Goal: Obtain resource: Download file/media

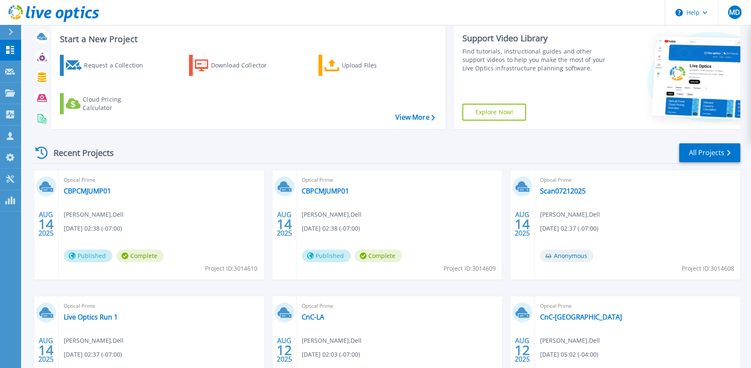
scroll to position [126, 0]
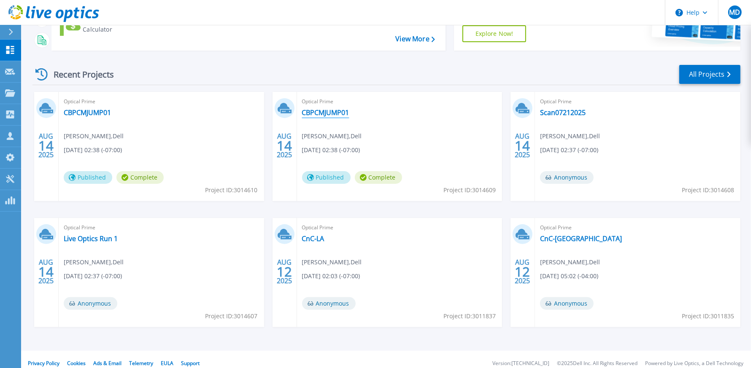
click at [333, 112] on link "CBPCMJUMP01" at bounding box center [325, 112] width 47 height 8
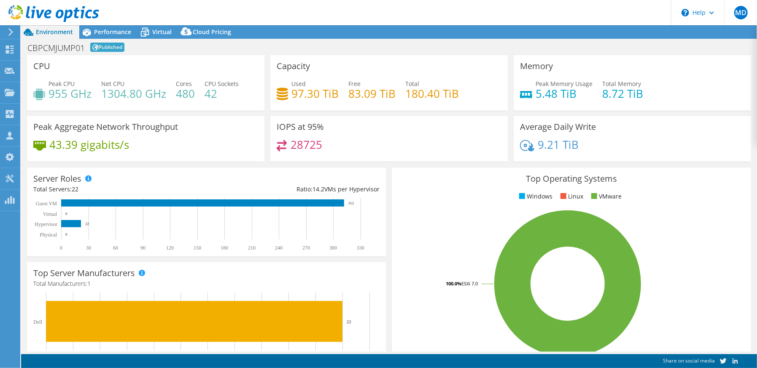
select select "USWest"
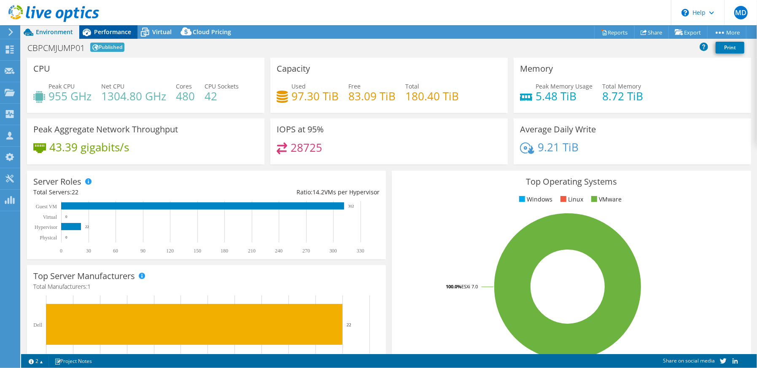
click at [123, 33] on span "Performance" at bounding box center [112, 32] width 37 height 8
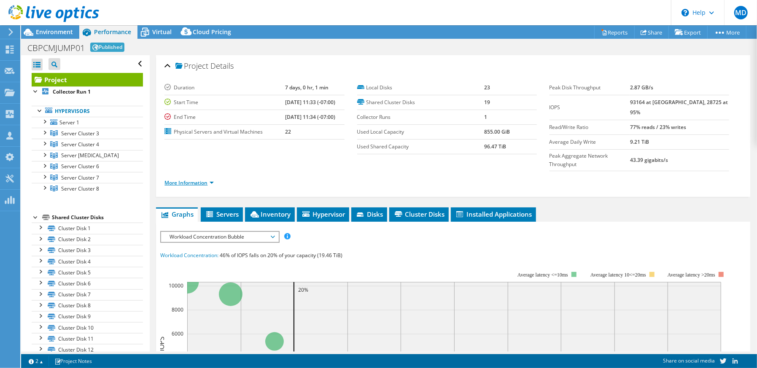
click at [194, 179] on link "More Information" at bounding box center [188, 182] width 49 height 7
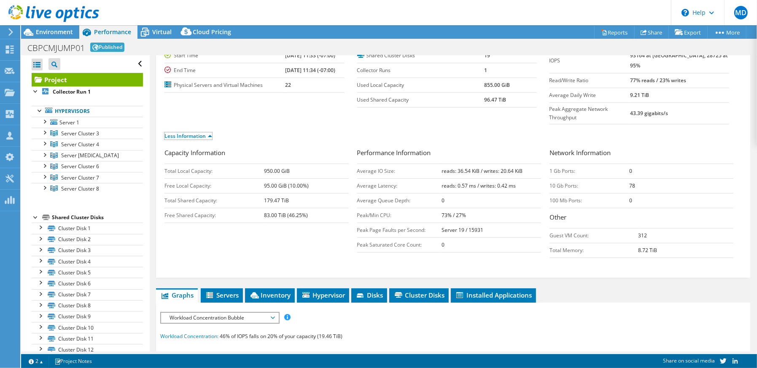
scroll to position [84, 0]
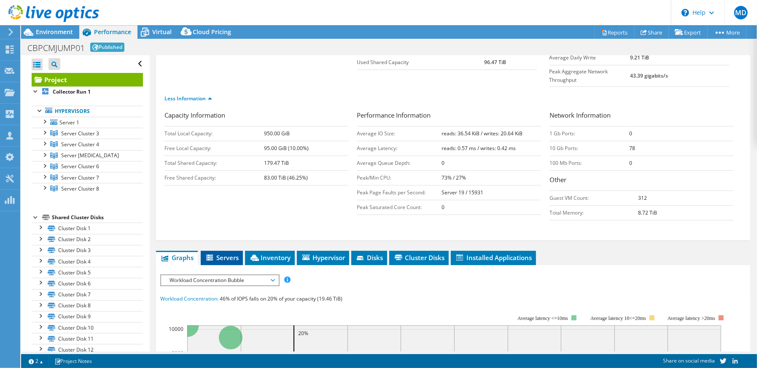
click at [229, 253] on span "Servers" at bounding box center [222, 257] width 34 height 8
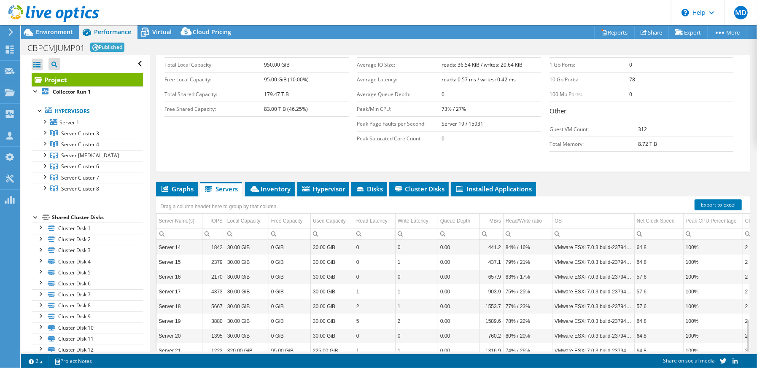
scroll to position [191, 0]
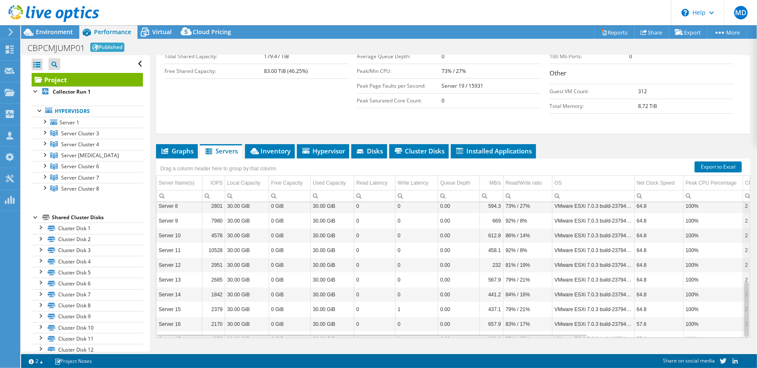
click at [743, 256] on div "Data grid" at bounding box center [746, 269] width 6 height 135
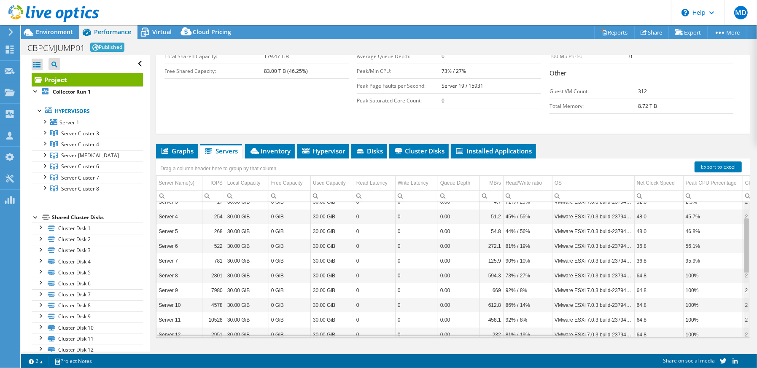
scroll to position [0, 0]
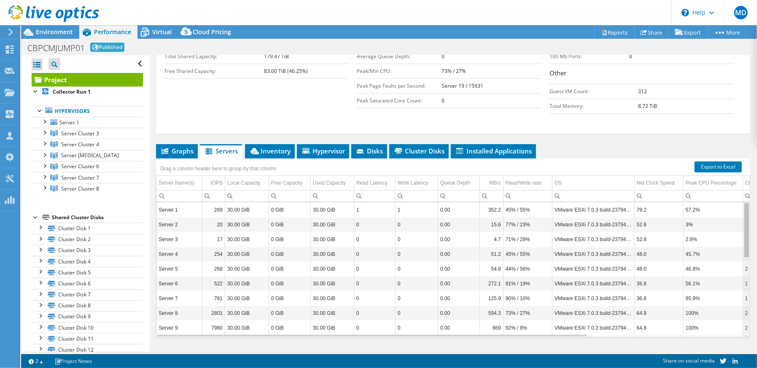
drag, startPoint x: 742, startPoint y: 254, endPoint x: 729, endPoint y: 203, distance: 52.3
click at [729, 203] on body "MD Channel Partner [PERSON_NAME] [EMAIL_ADDRESS][DOMAIN_NAME] SHI My Profile Lo…" at bounding box center [378, 184] width 757 height 368
click at [721, 161] on link "Export to Excel" at bounding box center [717, 166] width 47 height 11
click at [264, 147] on span "Inventory" at bounding box center [269, 151] width 41 height 8
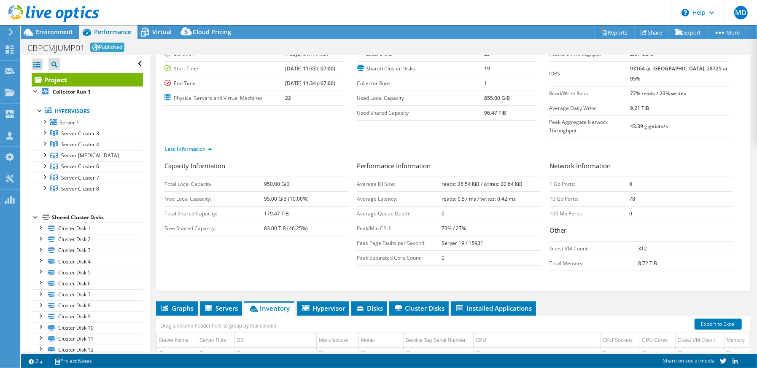
scroll to position [22, 0]
